Goal: Navigation & Orientation: Find specific page/section

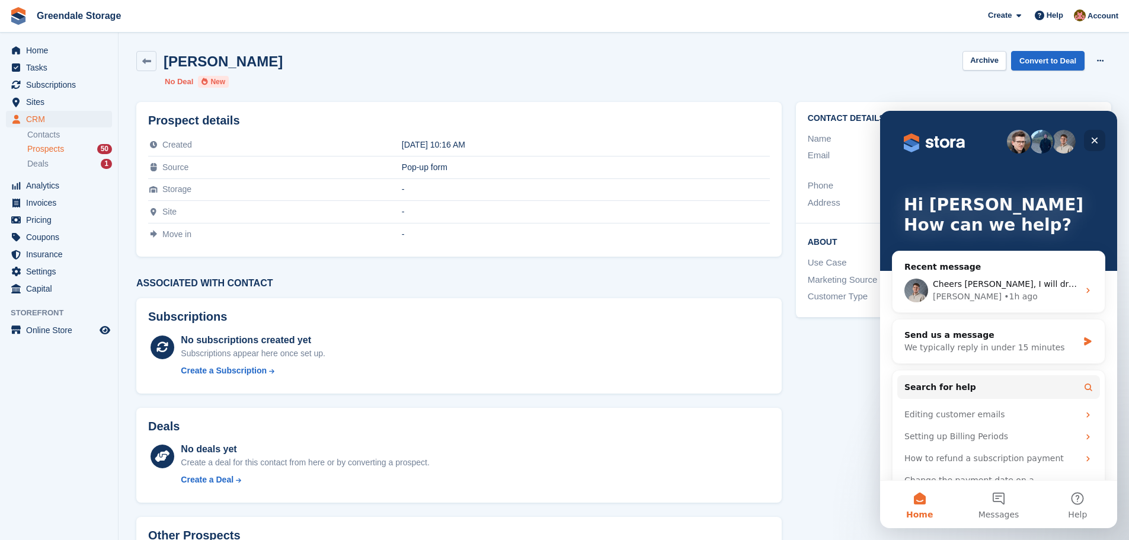
click at [1098, 139] on icon "Close" at bounding box center [1093, 140] width 9 height 9
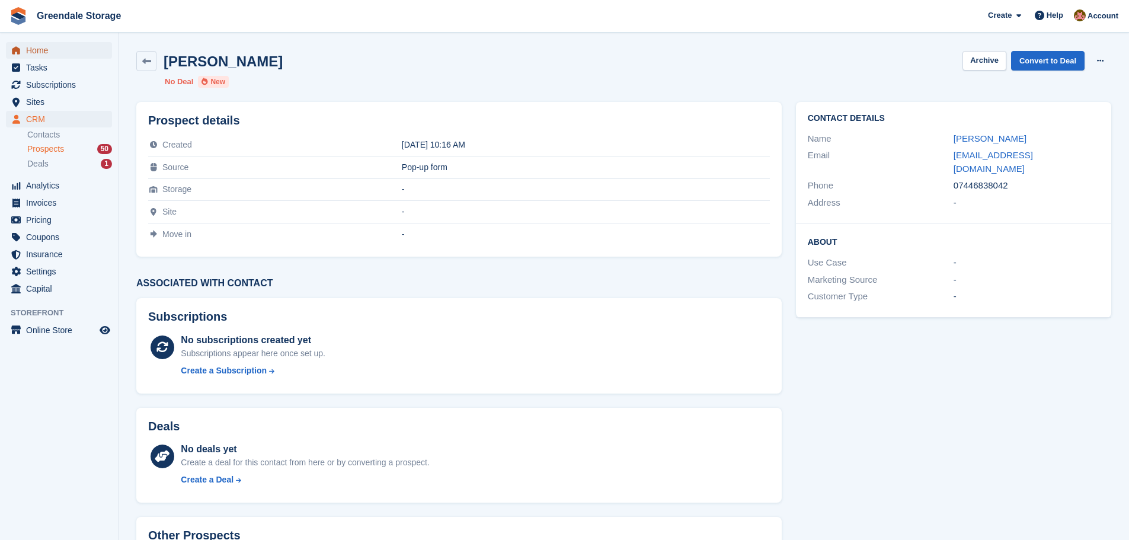
click at [56, 49] on span "Home" at bounding box center [61, 50] width 71 height 17
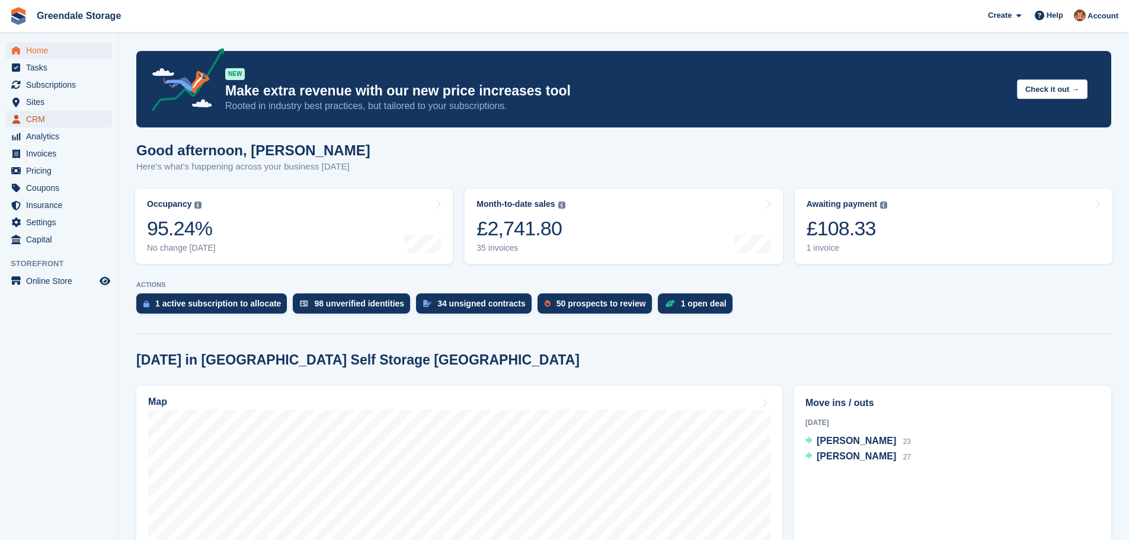
click at [42, 119] on span "CRM" at bounding box center [61, 119] width 71 height 17
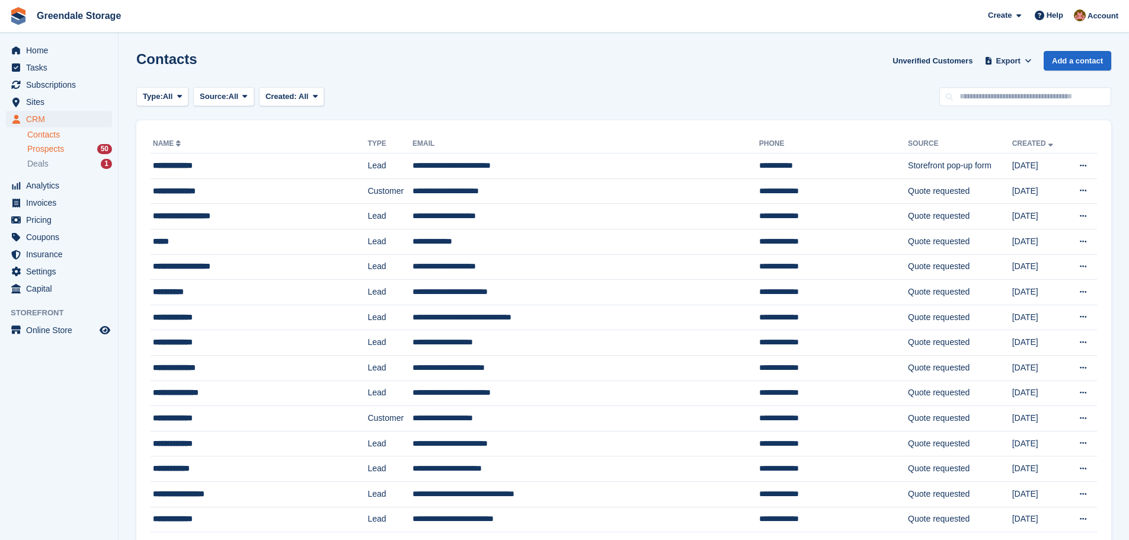
click at [34, 149] on span "Prospects" at bounding box center [45, 148] width 37 height 11
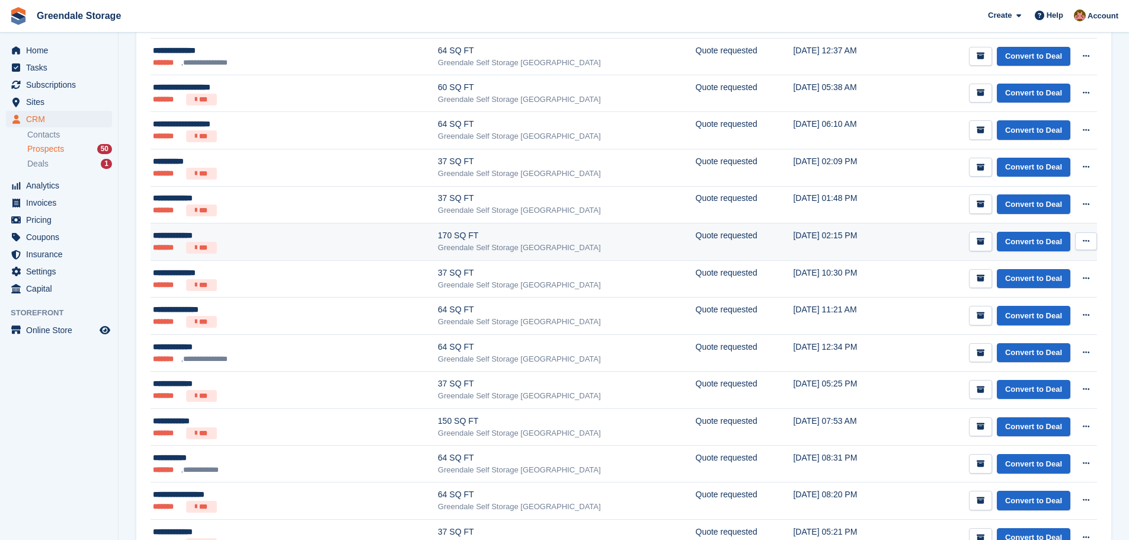
scroll to position [296, 0]
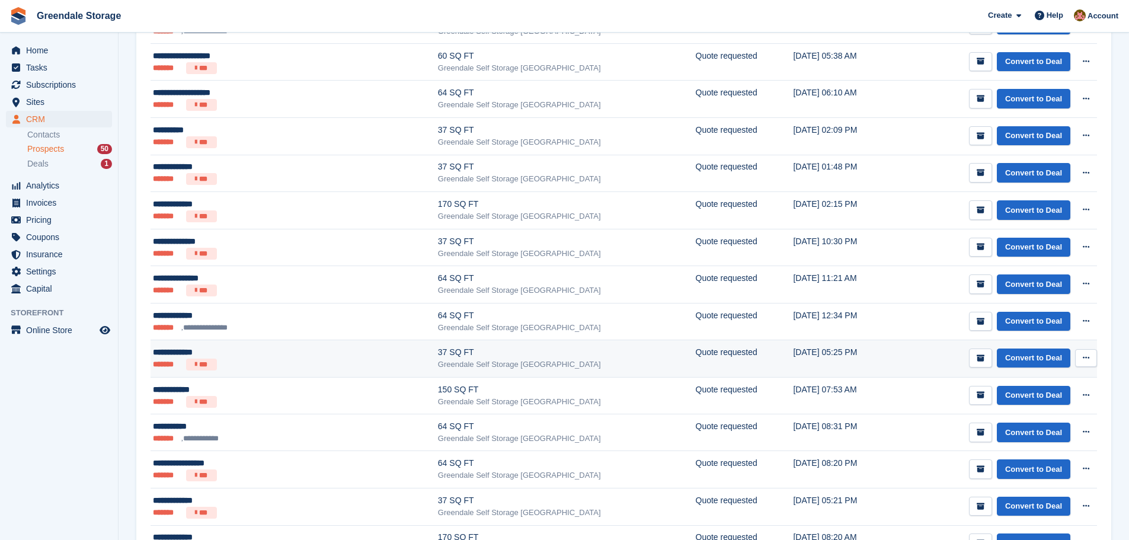
click at [493, 363] on div "Greendale Self Storage [GEOGRAPHIC_DATA]" at bounding box center [567, 364] width 258 height 12
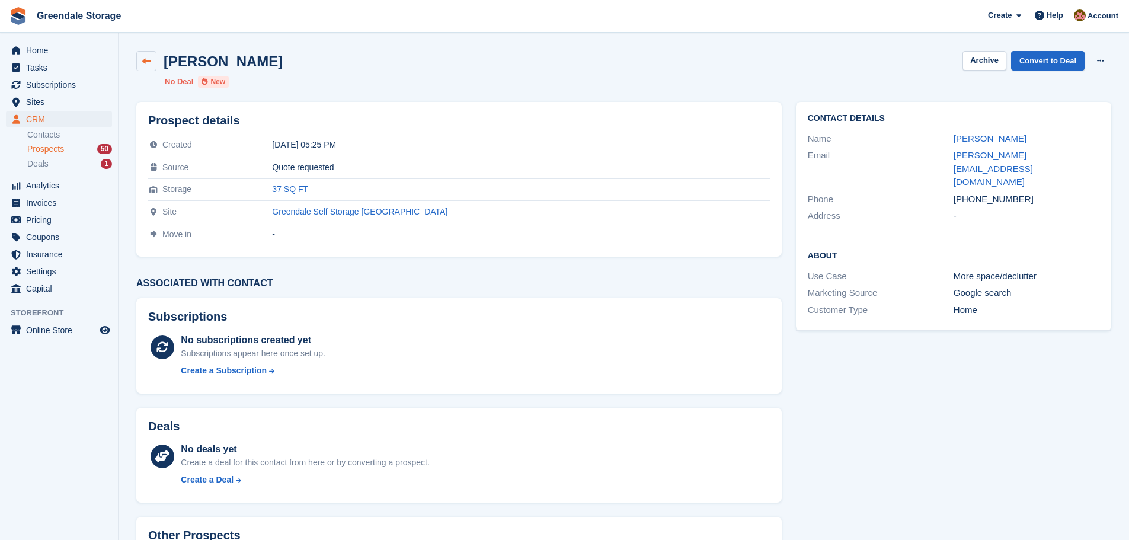
click at [145, 63] on icon at bounding box center [146, 61] width 9 height 9
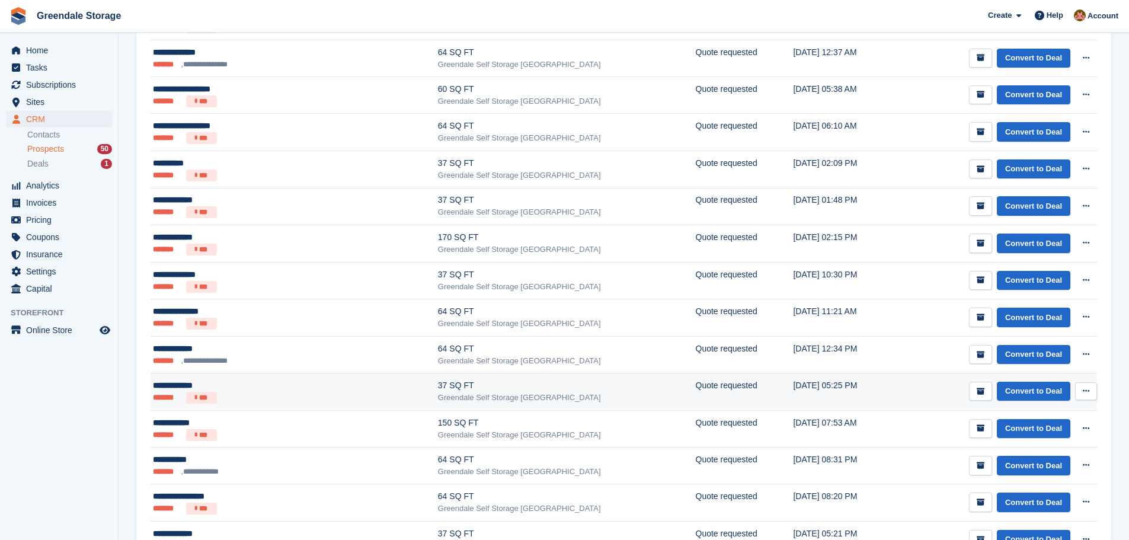
scroll to position [355, 0]
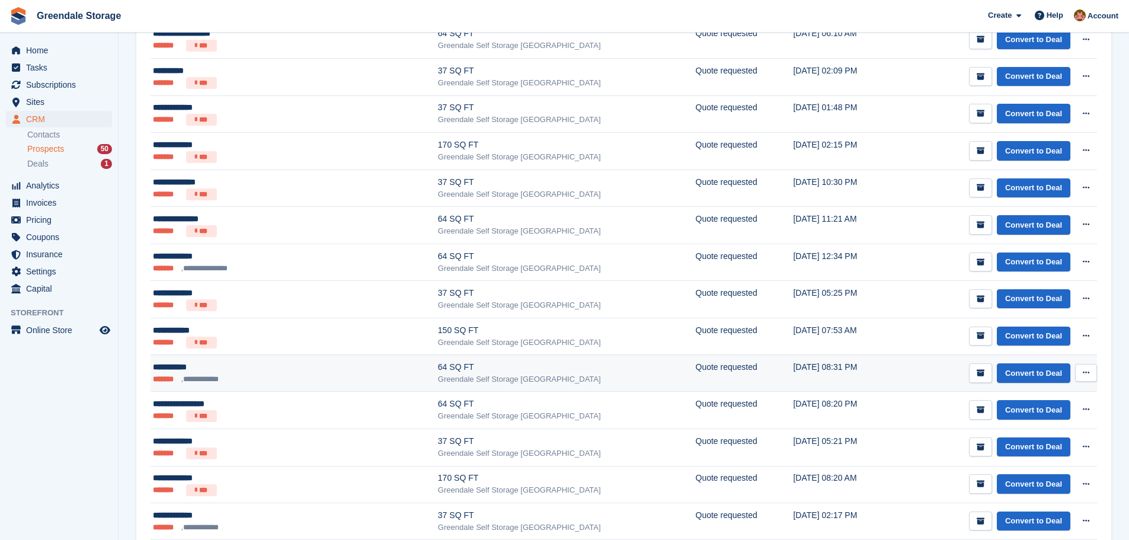
click at [298, 373] on div "**********" at bounding box center [242, 367] width 179 height 12
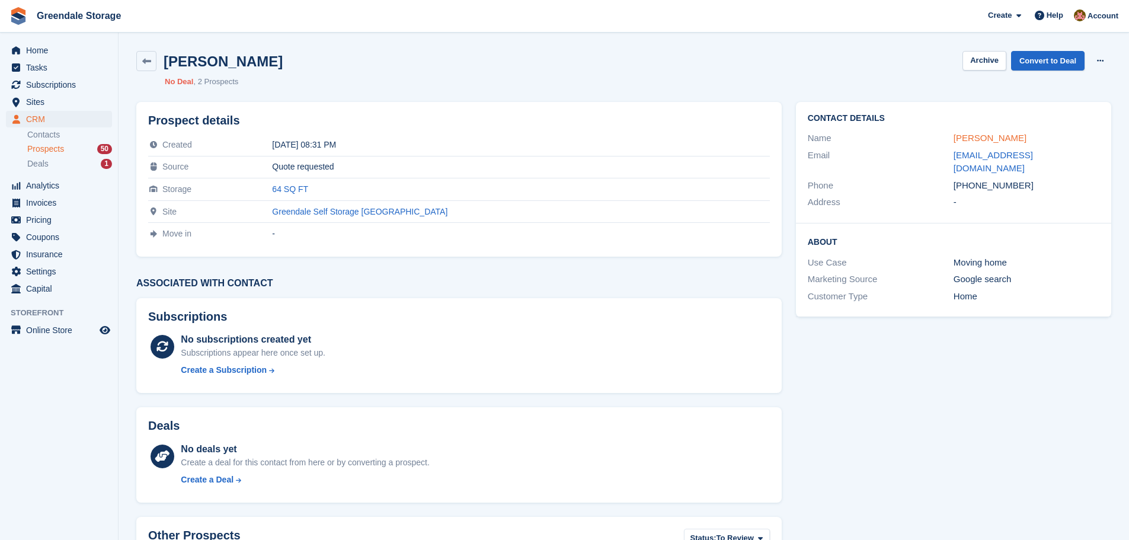
click at [974, 139] on link "[PERSON_NAME]" at bounding box center [989, 138] width 73 height 10
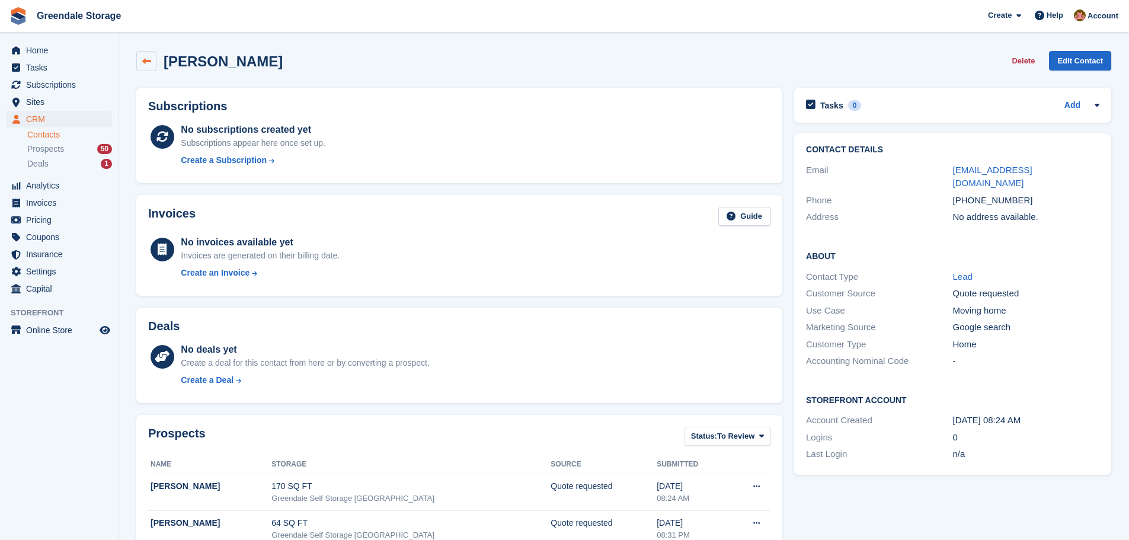
click at [148, 58] on icon at bounding box center [146, 61] width 9 height 9
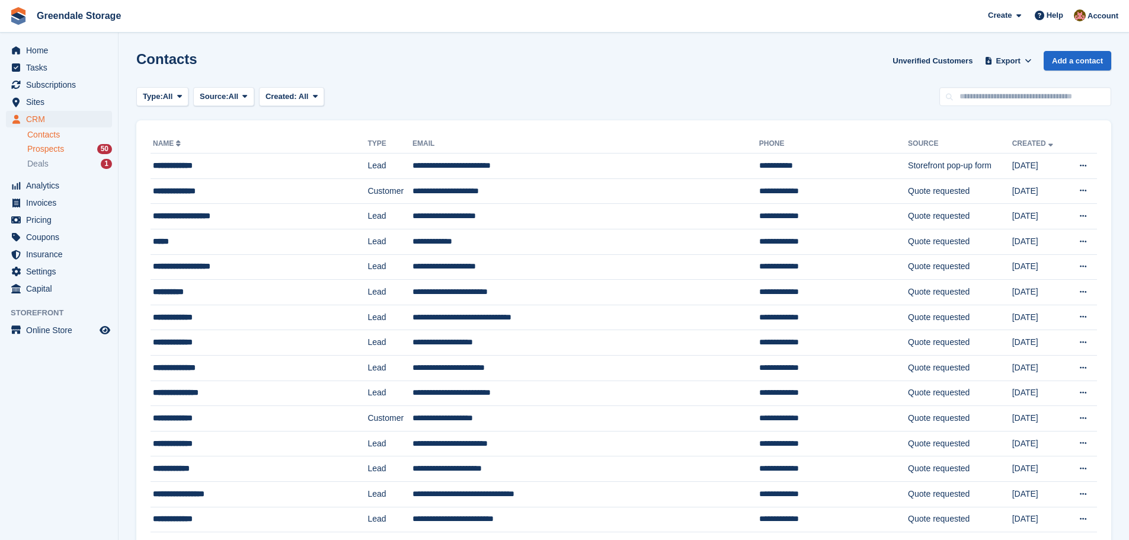
click at [42, 149] on span "Prospects" at bounding box center [45, 148] width 37 height 11
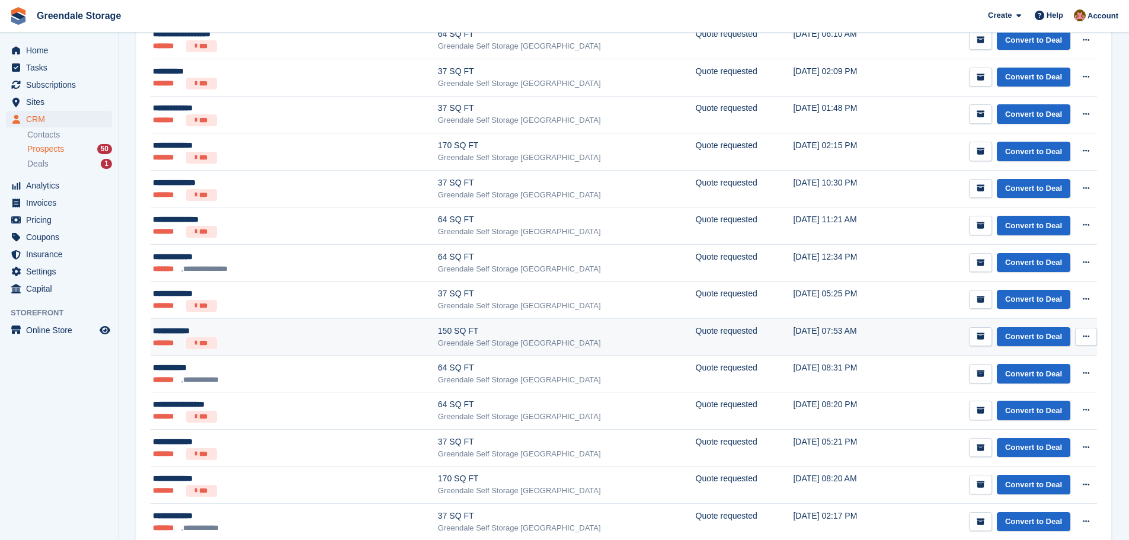
scroll to position [355, 0]
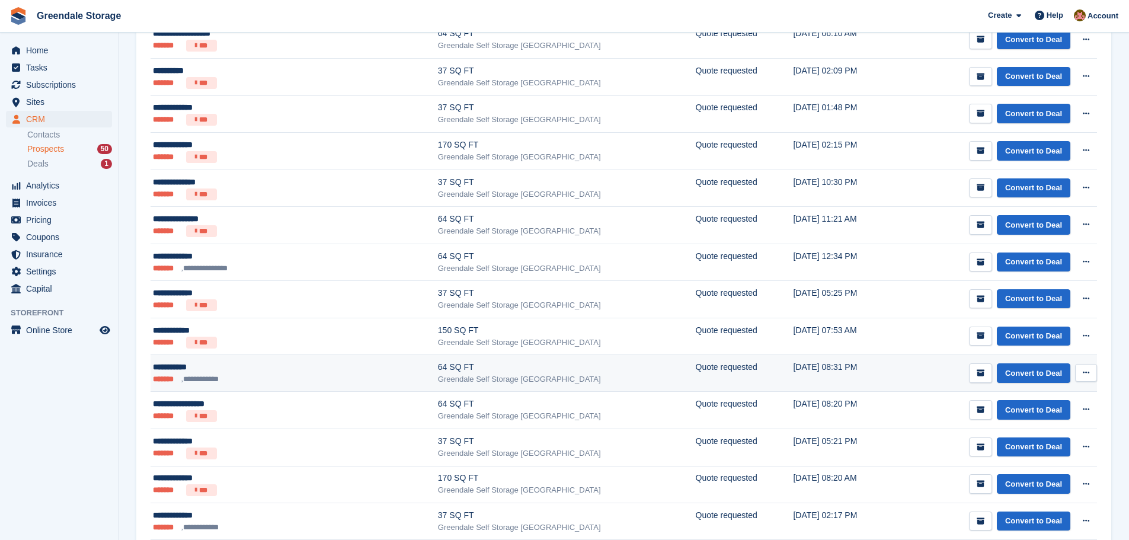
click at [509, 374] on div "Greendale Self Storage [GEOGRAPHIC_DATA]" at bounding box center [567, 379] width 258 height 12
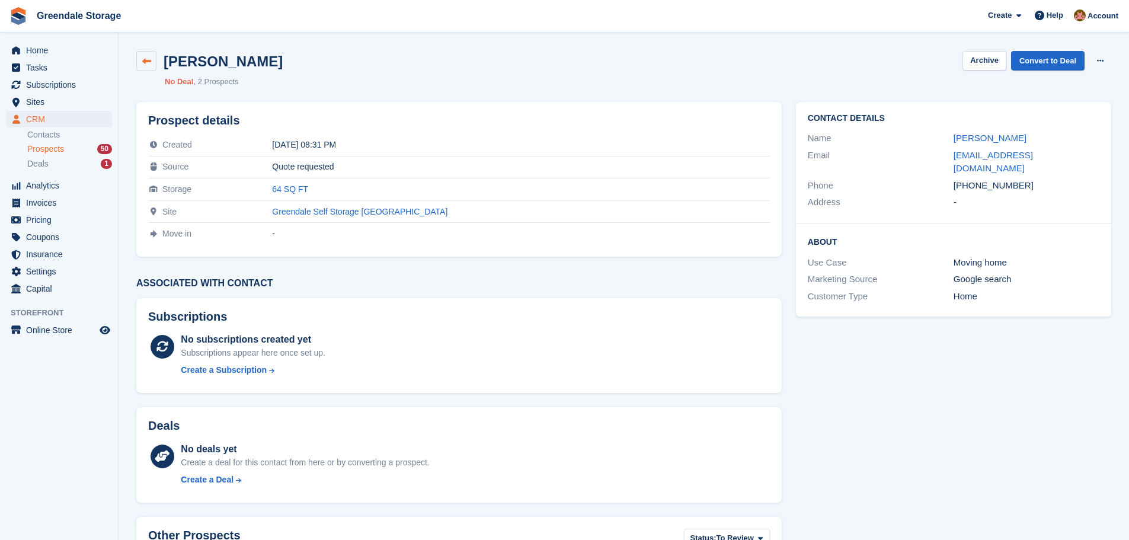
click at [143, 59] on icon at bounding box center [146, 61] width 9 height 9
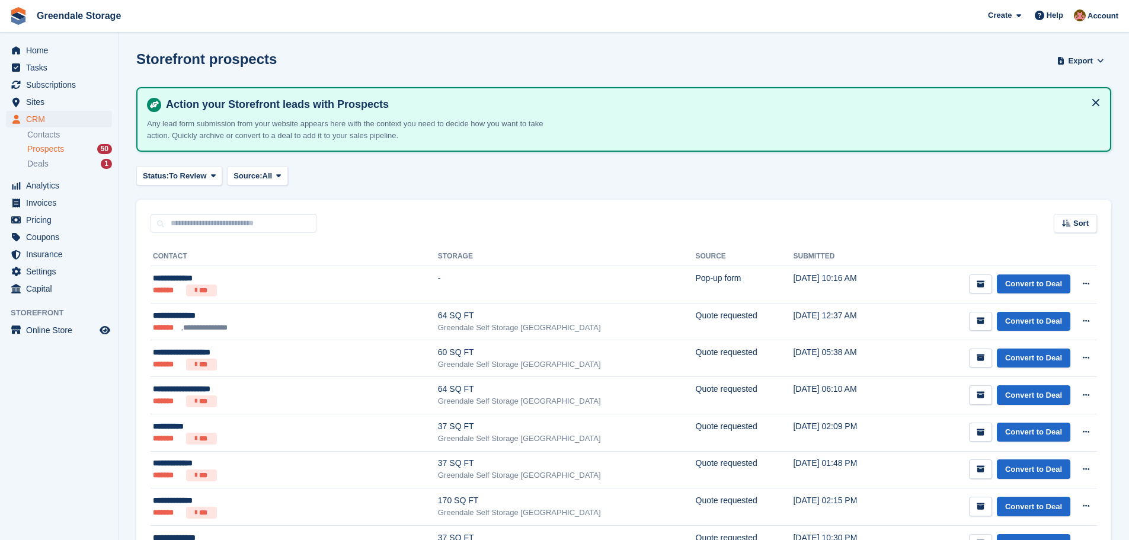
click at [49, 146] on span "Prospects" at bounding box center [45, 148] width 37 height 11
click at [33, 148] on span "Prospects" at bounding box center [45, 148] width 37 height 11
click at [51, 152] on span "Prospects" at bounding box center [45, 148] width 37 height 11
click at [43, 165] on span "Deals" at bounding box center [37, 163] width 21 height 11
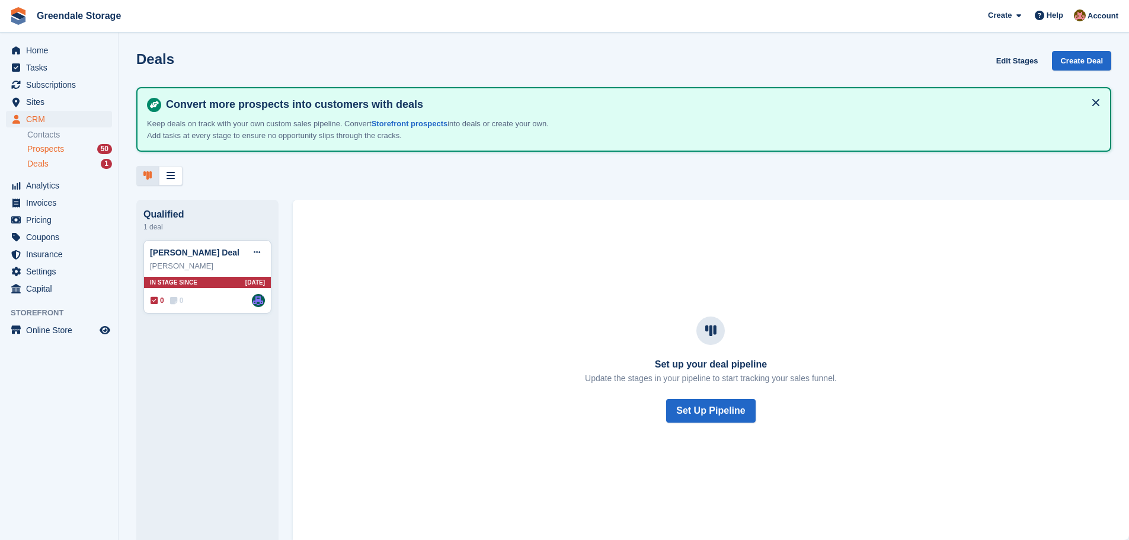
click at [43, 152] on span "Prospects" at bounding box center [45, 148] width 37 height 11
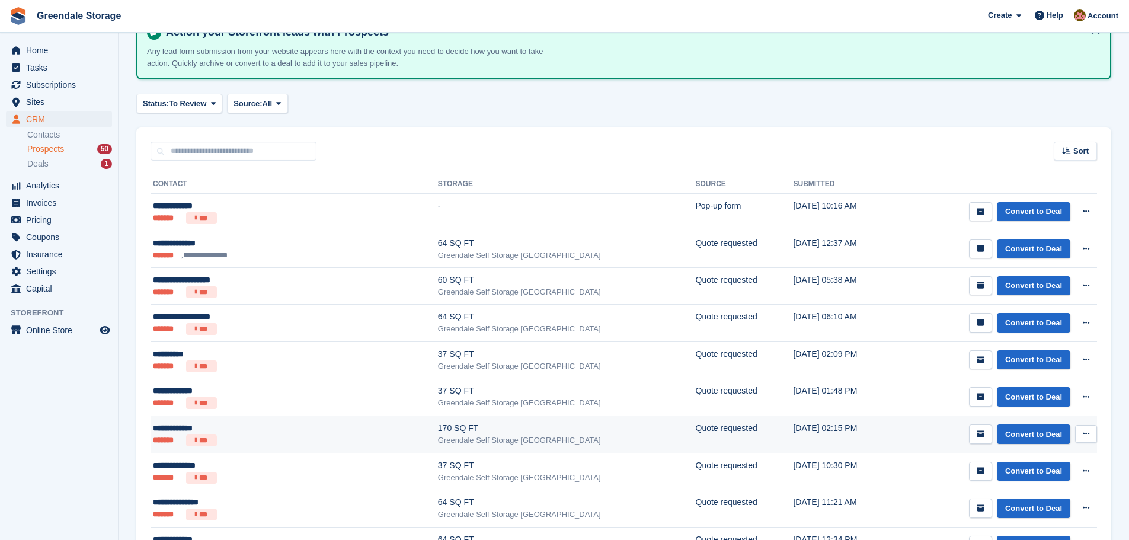
scroll to position [237, 0]
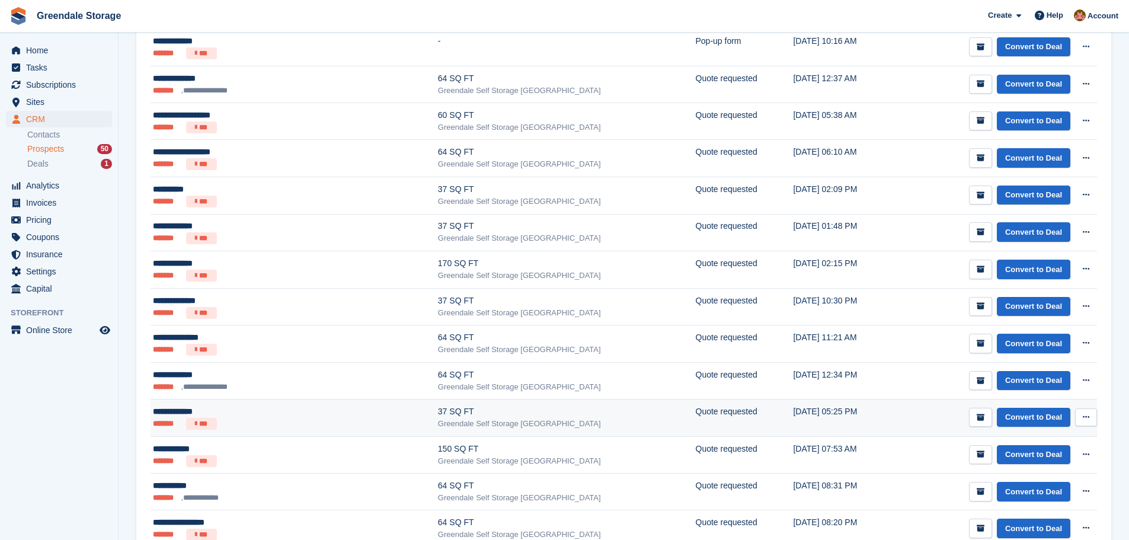
click at [534, 422] on div "Greendale Self Storage [GEOGRAPHIC_DATA]" at bounding box center [567, 424] width 258 height 12
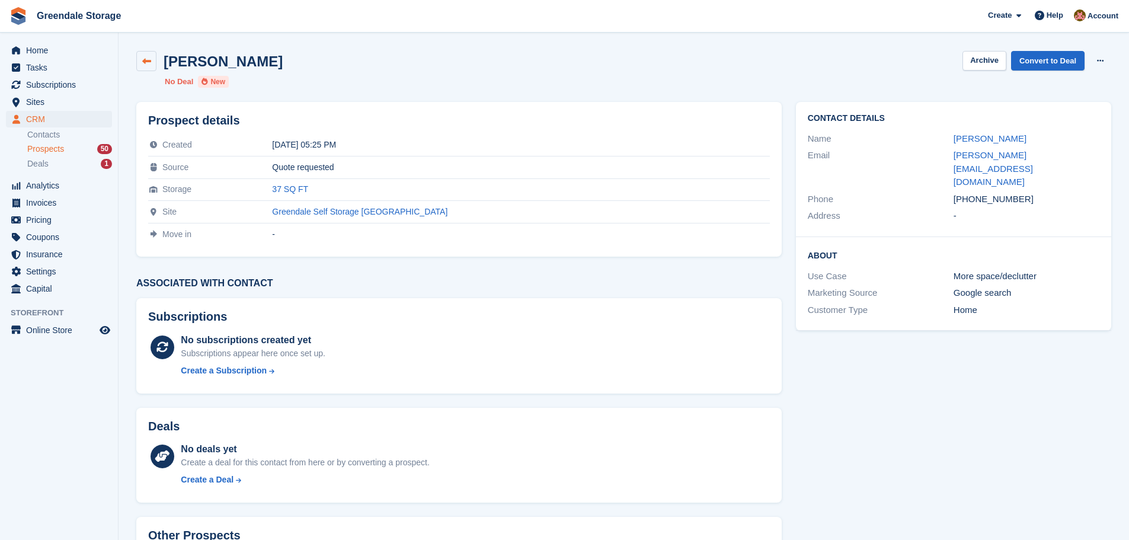
click at [148, 63] on icon at bounding box center [146, 61] width 9 height 9
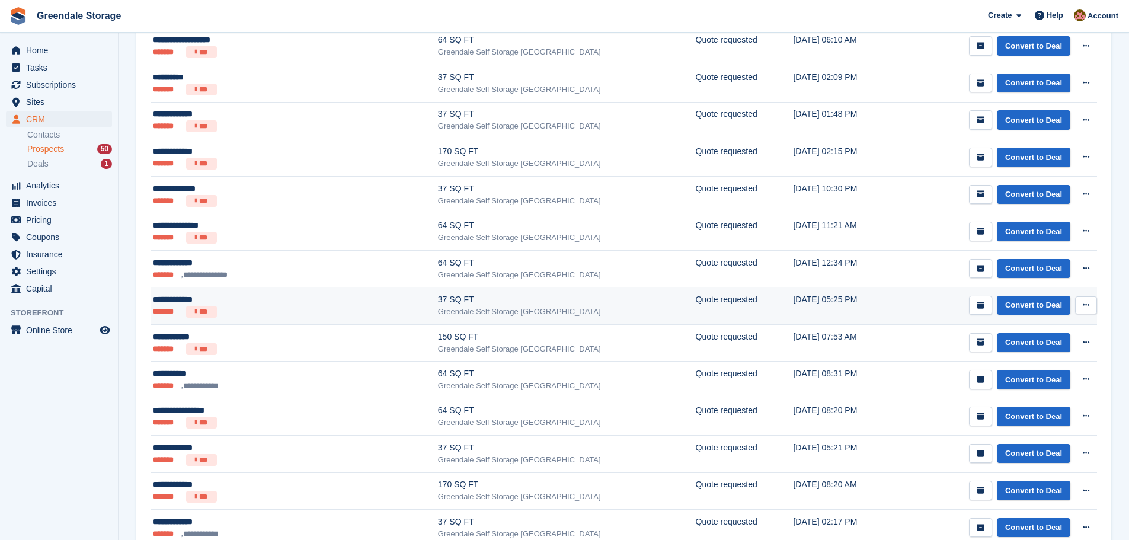
scroll to position [355, 0]
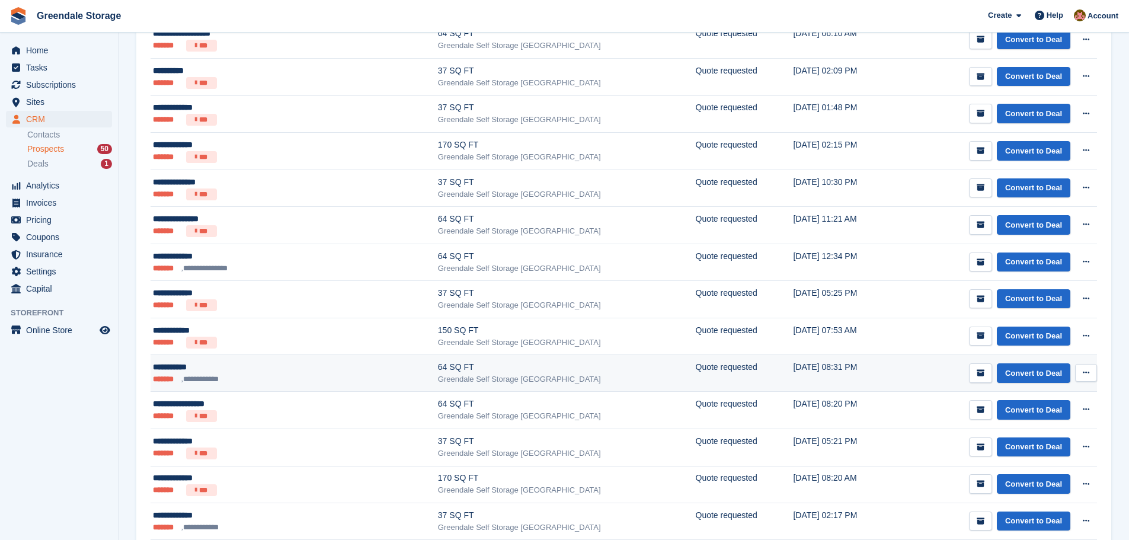
click at [280, 367] on div "**********" at bounding box center [242, 367] width 179 height 12
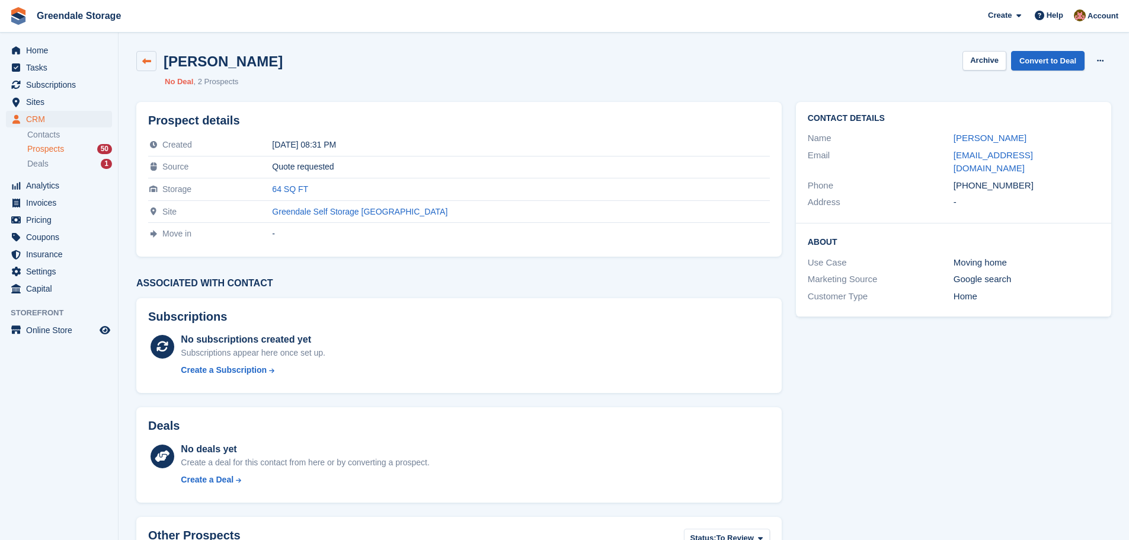
click at [144, 57] on icon at bounding box center [146, 61] width 9 height 9
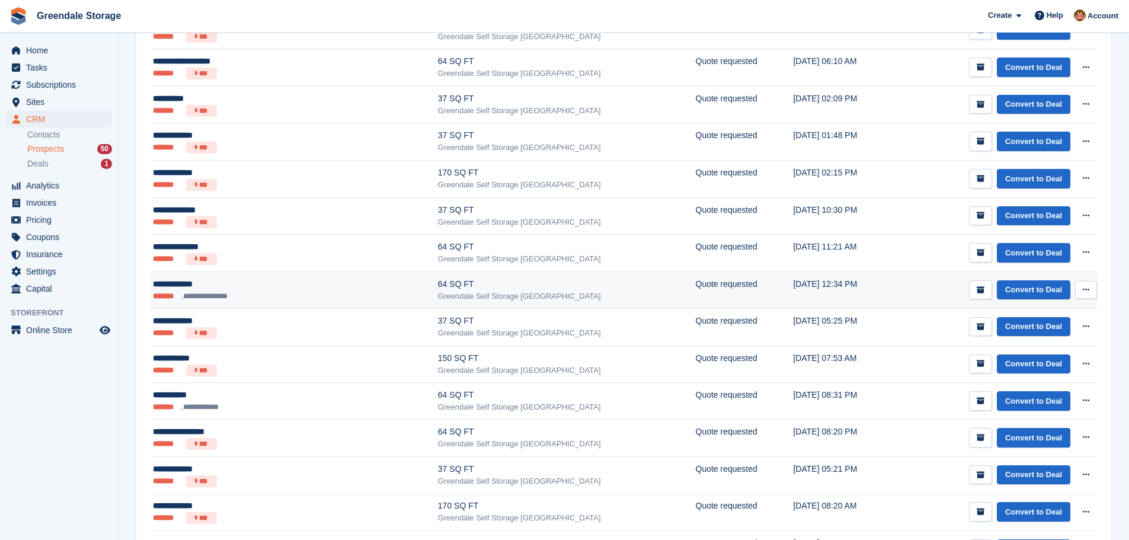
scroll to position [415, 0]
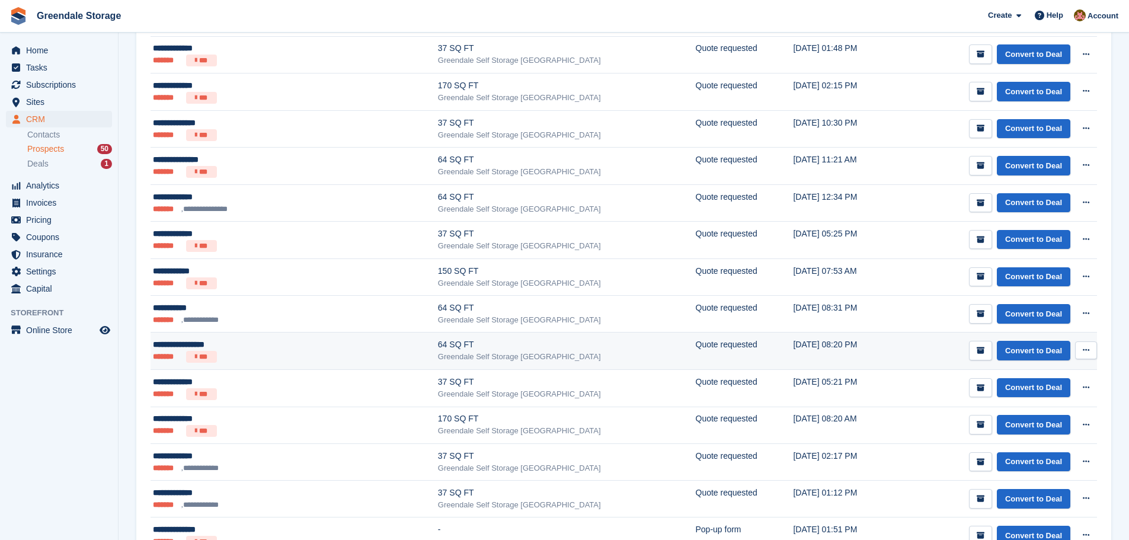
click at [826, 352] on td "30 Jul, 08:20 PM" at bounding box center [843, 350] width 101 height 37
